Goal: Transaction & Acquisition: Book appointment/travel/reservation

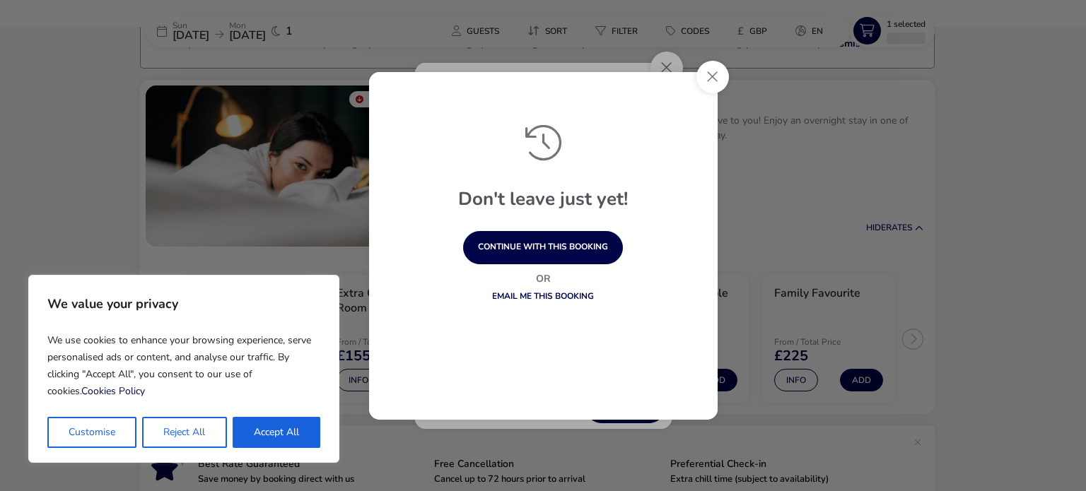
scroll to position [109, 0]
click at [712, 69] on button "Close" at bounding box center [712, 77] width 33 height 33
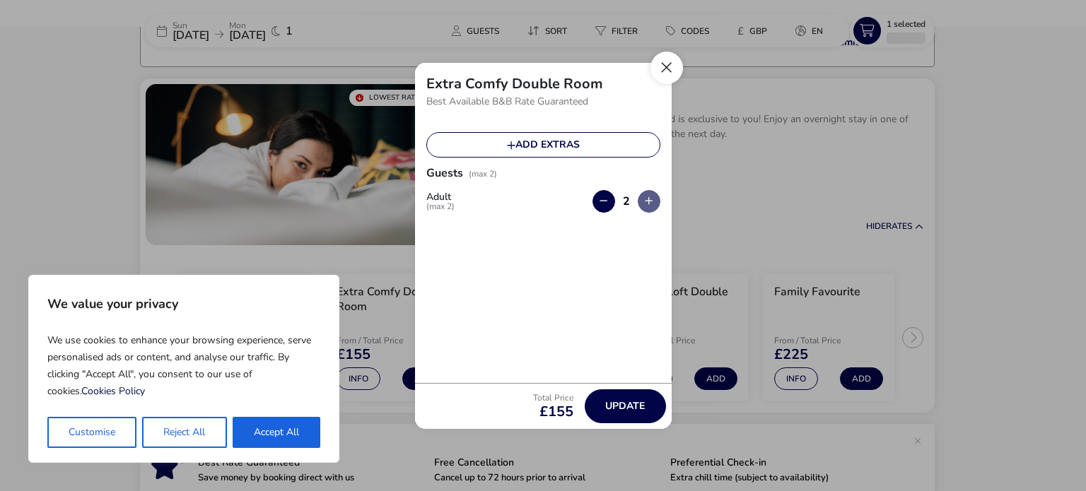
click at [666, 76] on button "Close" at bounding box center [666, 68] width 33 height 33
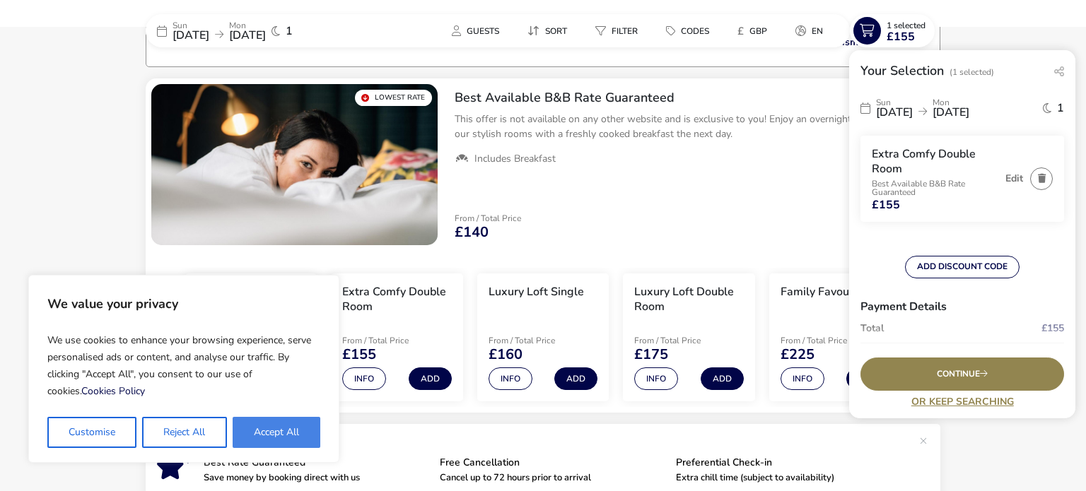
click at [257, 428] on button "Accept All" at bounding box center [277, 432] width 88 height 31
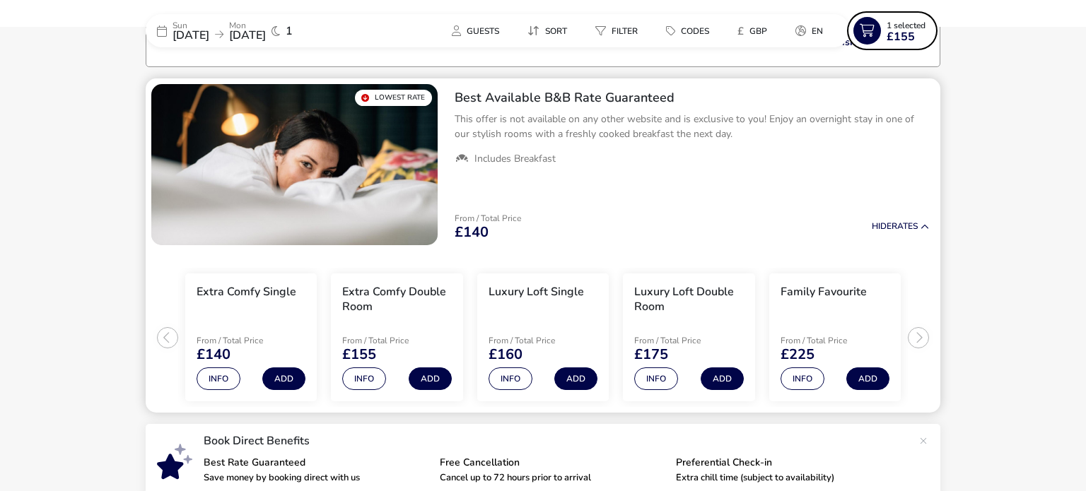
checkbox input "true"
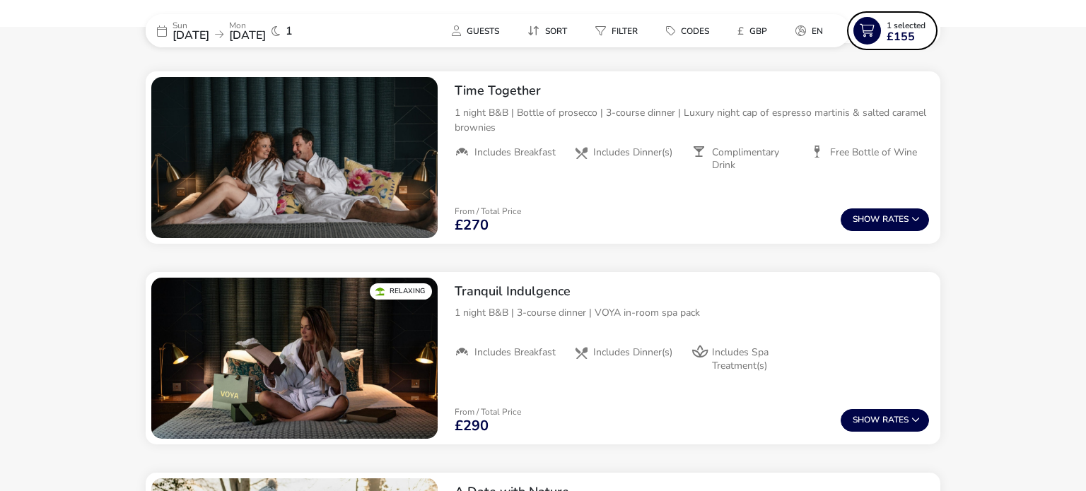
scroll to position [879, 0]
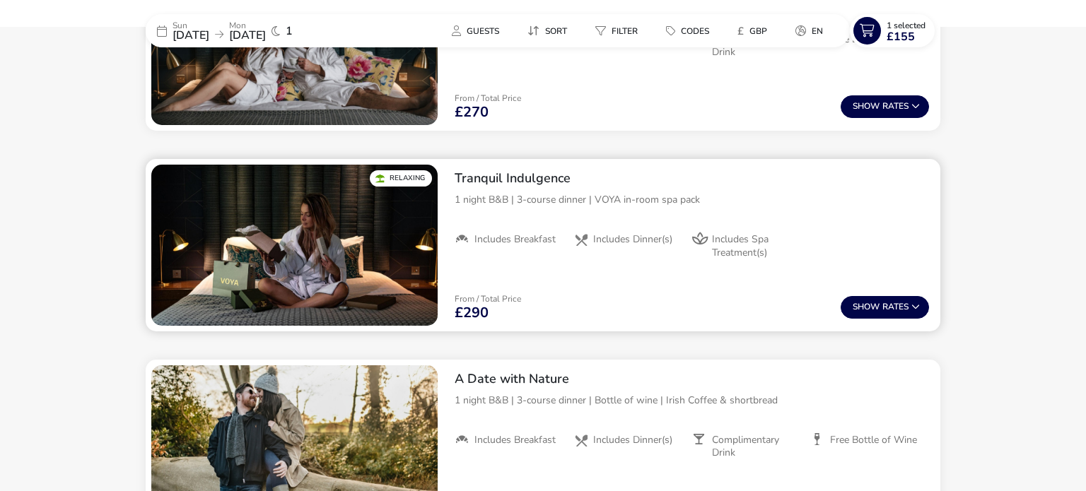
click at [283, 246] on img "1 / 1" at bounding box center [294, 245] width 286 height 161
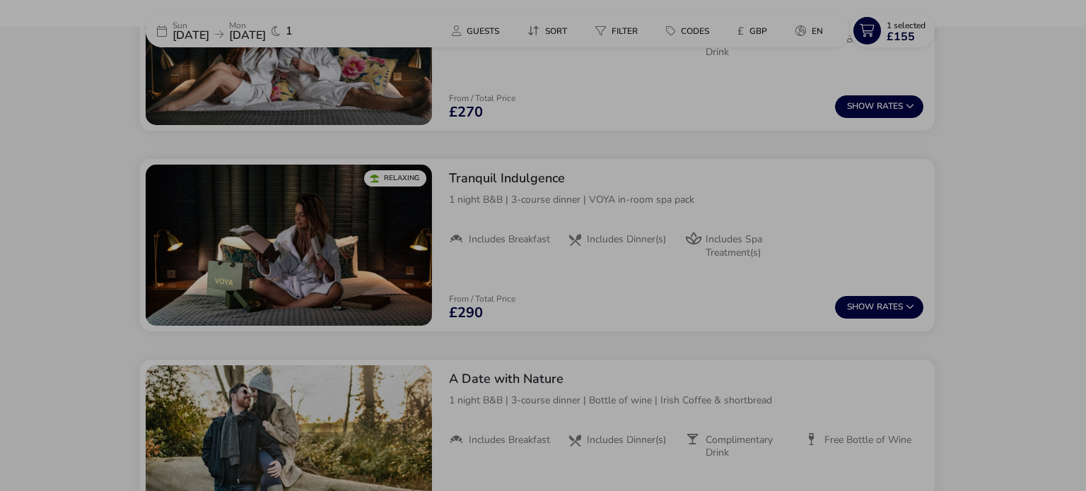
click at [81, 218] on div "Tranquil Indulgence Details Features Terms & Conditions Relaxing 1 night B&B | …" at bounding box center [543, 245] width 1086 height 491
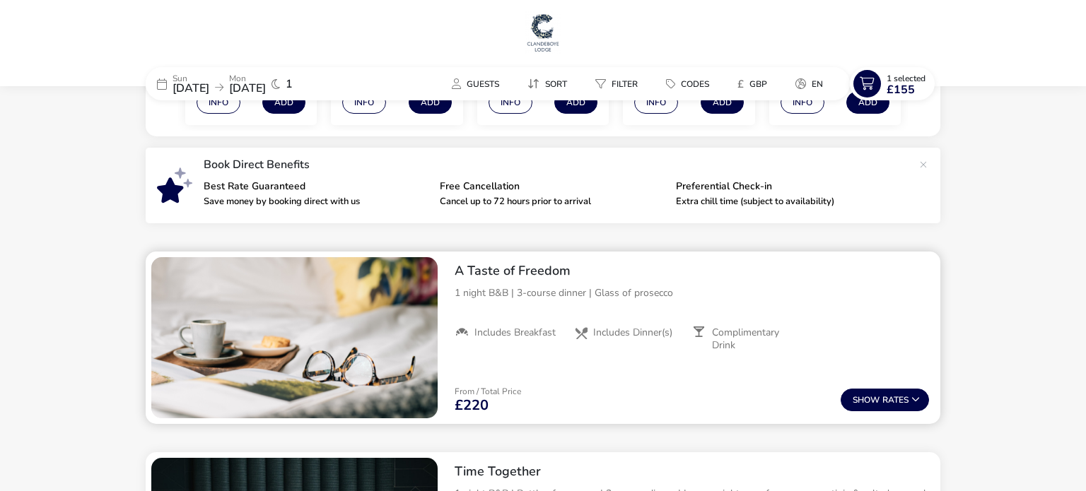
scroll to position [0, 0]
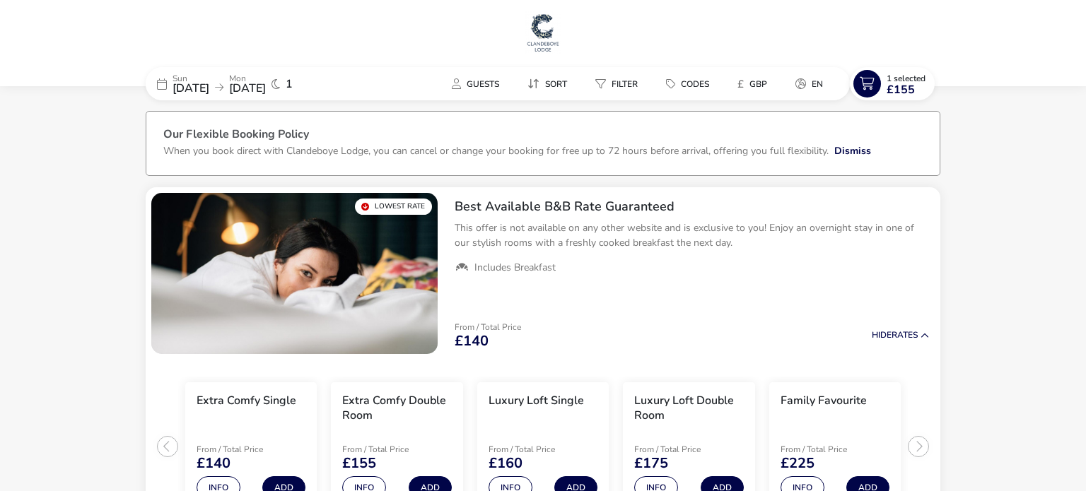
click at [551, 26] on img at bounding box center [542, 32] width 35 height 42
